Goal: Find specific page/section: Find specific page/section

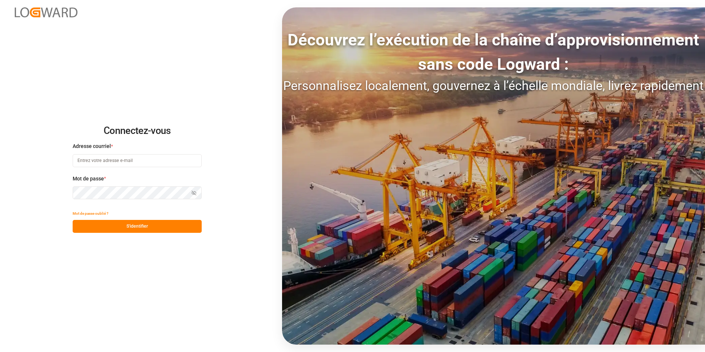
type input "[PERSON_NAME][EMAIL_ADDRESS][PERSON_NAME][DOMAIN_NAME]"
click at [170, 225] on button "S'identifier" at bounding box center [137, 226] width 129 height 13
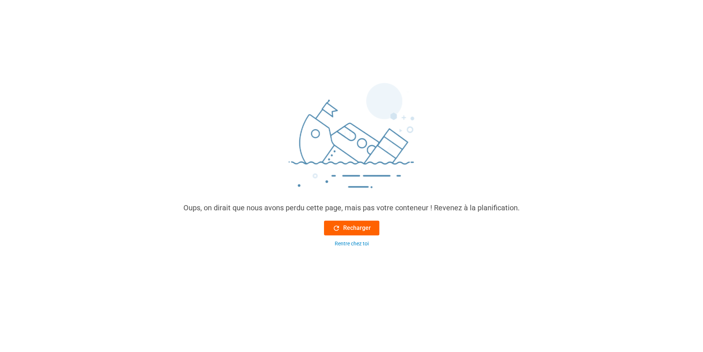
click at [337, 225] on icon at bounding box center [336, 228] width 8 height 8
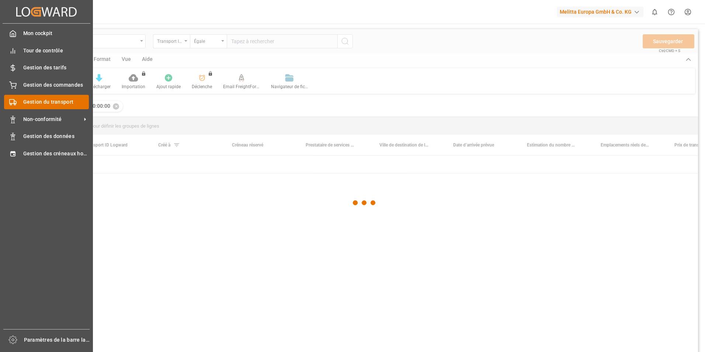
click at [40, 101] on span "Gestion du transport" at bounding box center [56, 102] width 66 height 8
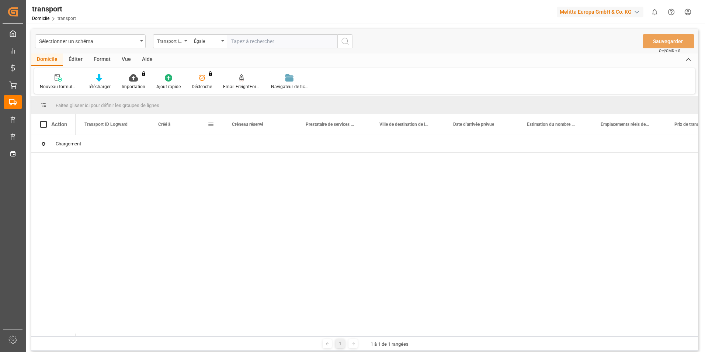
click at [211, 123] on span at bounding box center [211, 124] width 7 height 7
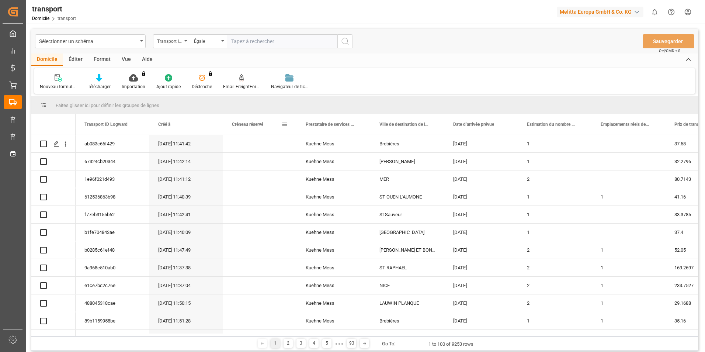
click at [283, 127] on span at bounding box center [284, 124] width 7 height 7
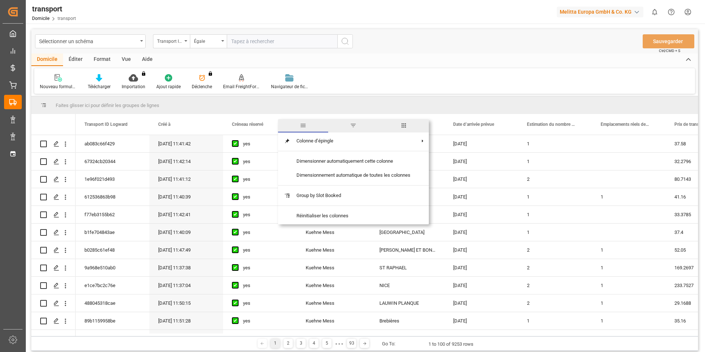
click at [182, 123] on div "Créé à" at bounding box center [182, 124] width 49 height 21
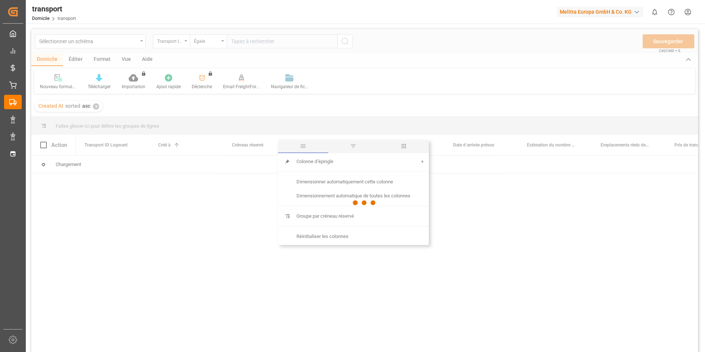
click at [208, 124] on div at bounding box center [364, 202] width 667 height 347
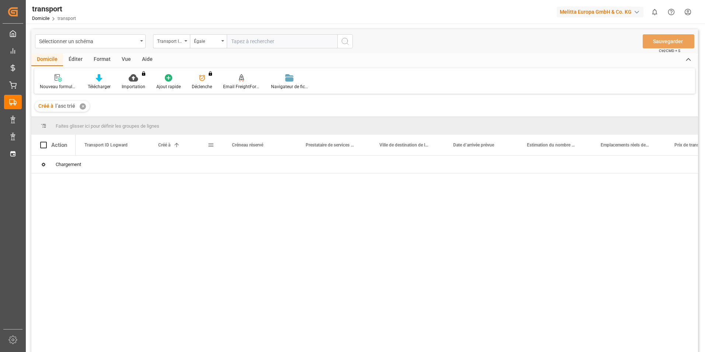
click at [210, 144] on span at bounding box center [211, 145] width 7 height 7
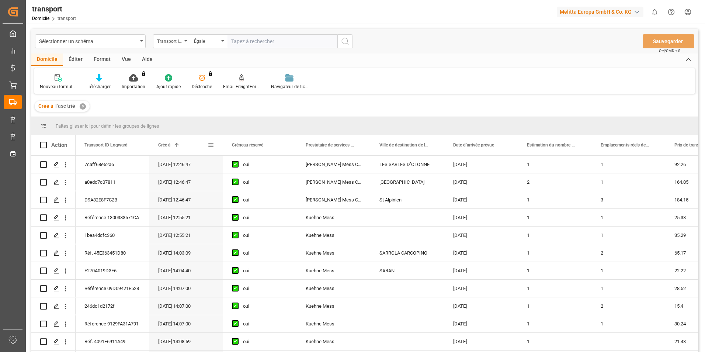
click at [210, 143] on span at bounding box center [211, 145] width 7 height 7
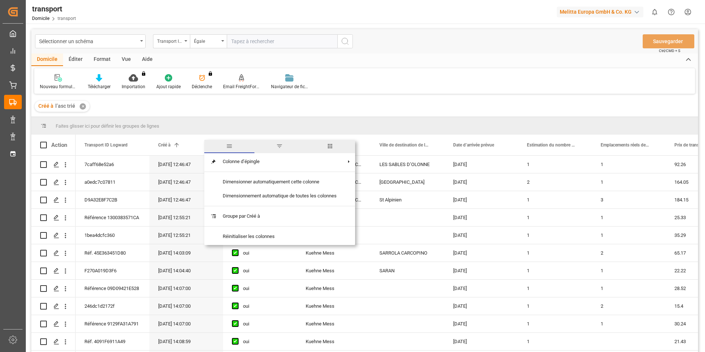
click at [278, 148] on span "filtre" at bounding box center [279, 146] width 7 height 7
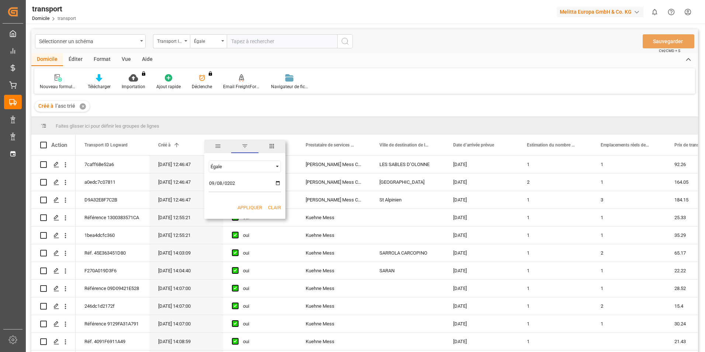
type input "[DATE]"
click at [251, 205] on button "Appliquer" at bounding box center [250, 207] width 25 height 7
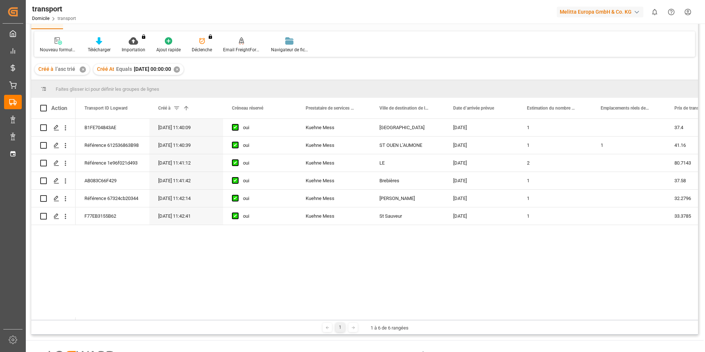
scroll to position [37, 0]
